Goal: Task Accomplishment & Management: Use online tool/utility

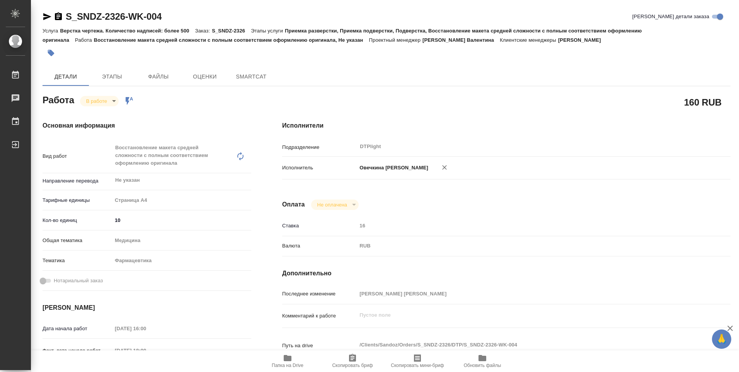
type textarea "x"
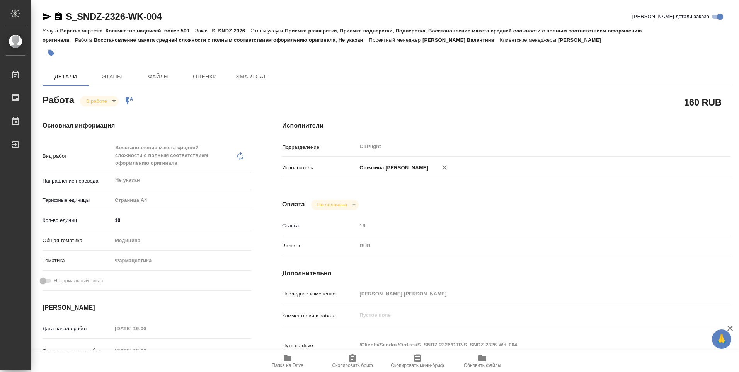
type textarea "x"
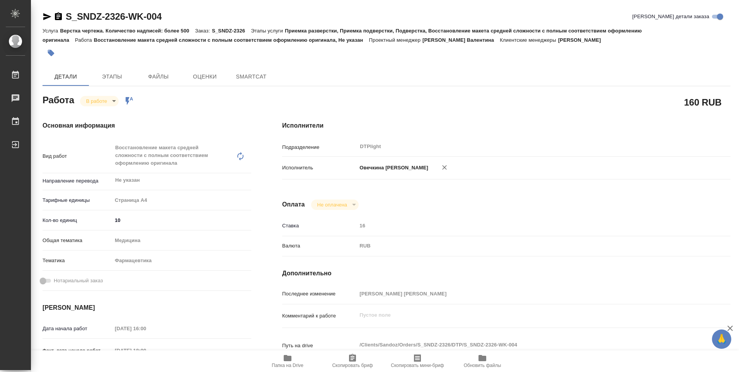
type textarea "x"
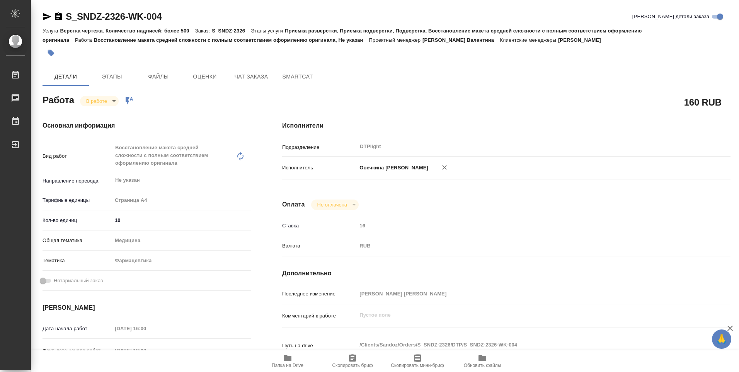
type textarea "x"
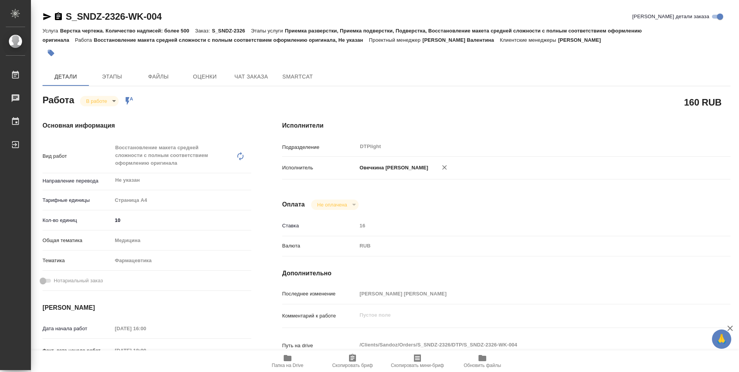
type textarea "x"
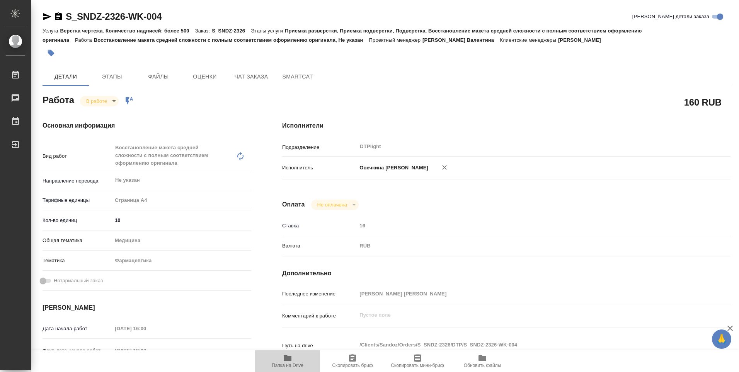
click at [288, 360] on icon "button" at bounding box center [288, 358] width 8 height 6
type textarea "x"
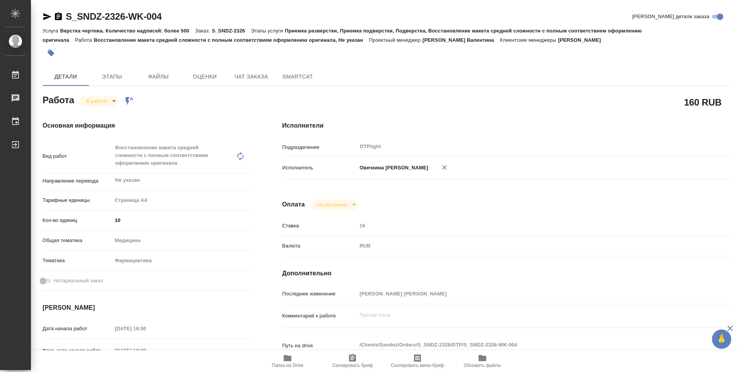
type textarea "x"
